Goal: Find specific page/section: Find specific page/section

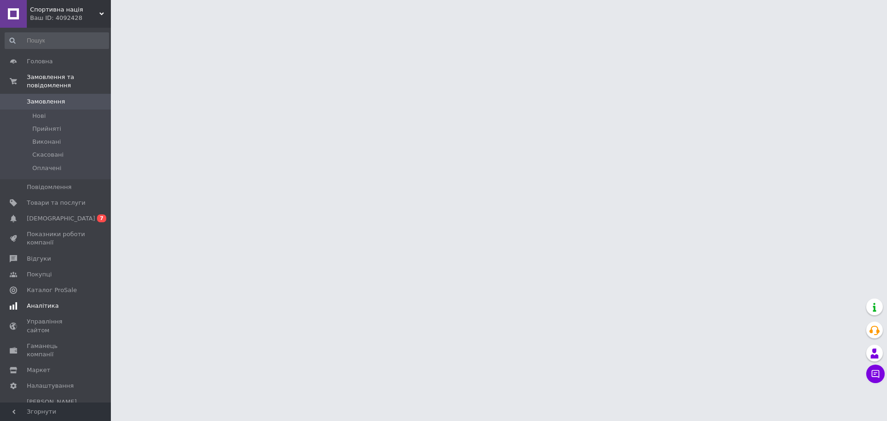
click at [49, 302] on span "Аналітика" at bounding box center [43, 306] width 32 height 8
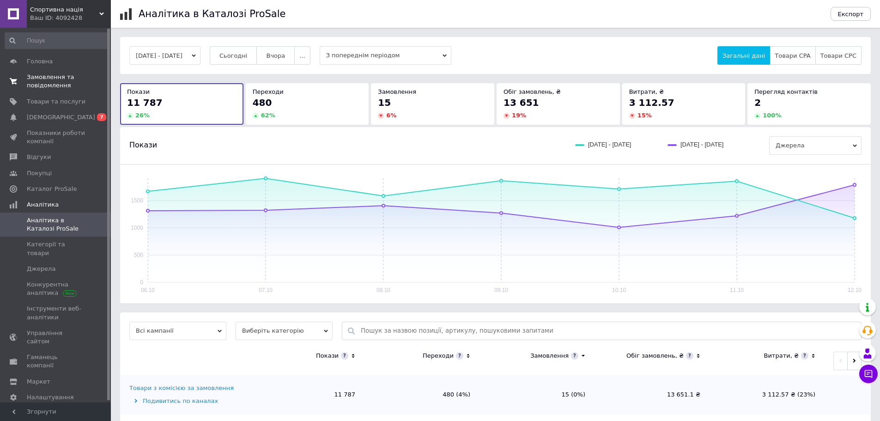
click at [55, 81] on span "Замовлення та повідомлення" at bounding box center [56, 81] width 59 height 17
